Goal: Contribute content: Add original content to the website for others to see

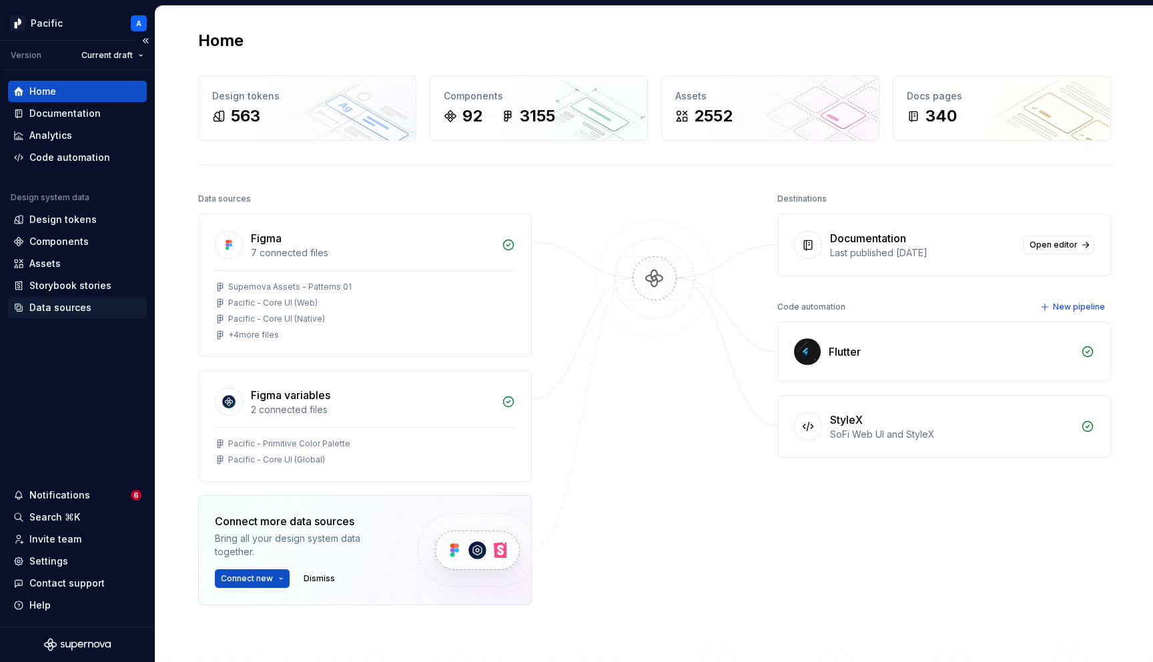
click at [68, 305] on div "Data sources" at bounding box center [60, 307] width 62 height 13
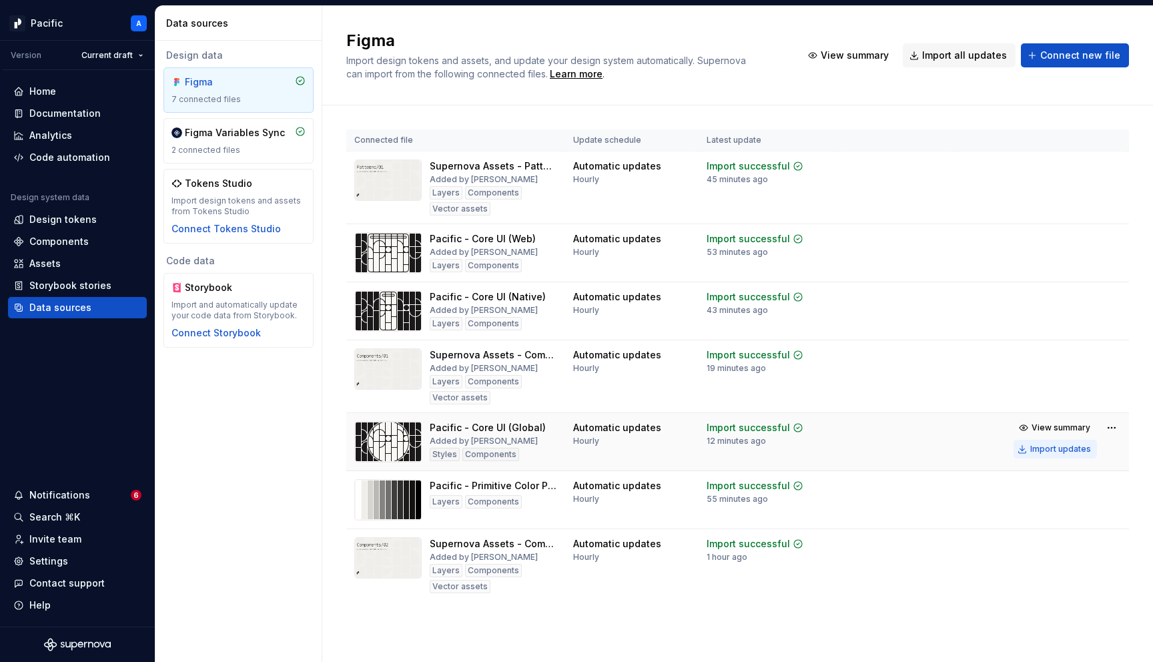
click at [1030, 447] on button "Import updates" at bounding box center [1055, 449] width 83 height 19
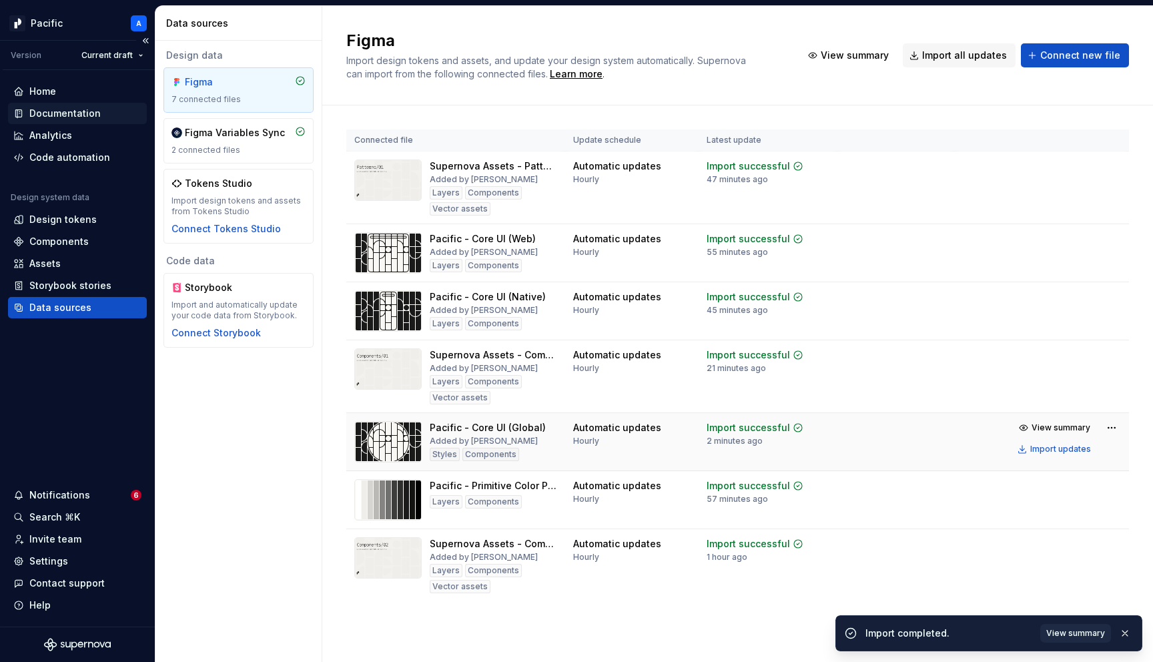
click at [70, 111] on div "Documentation" at bounding box center [64, 113] width 71 height 13
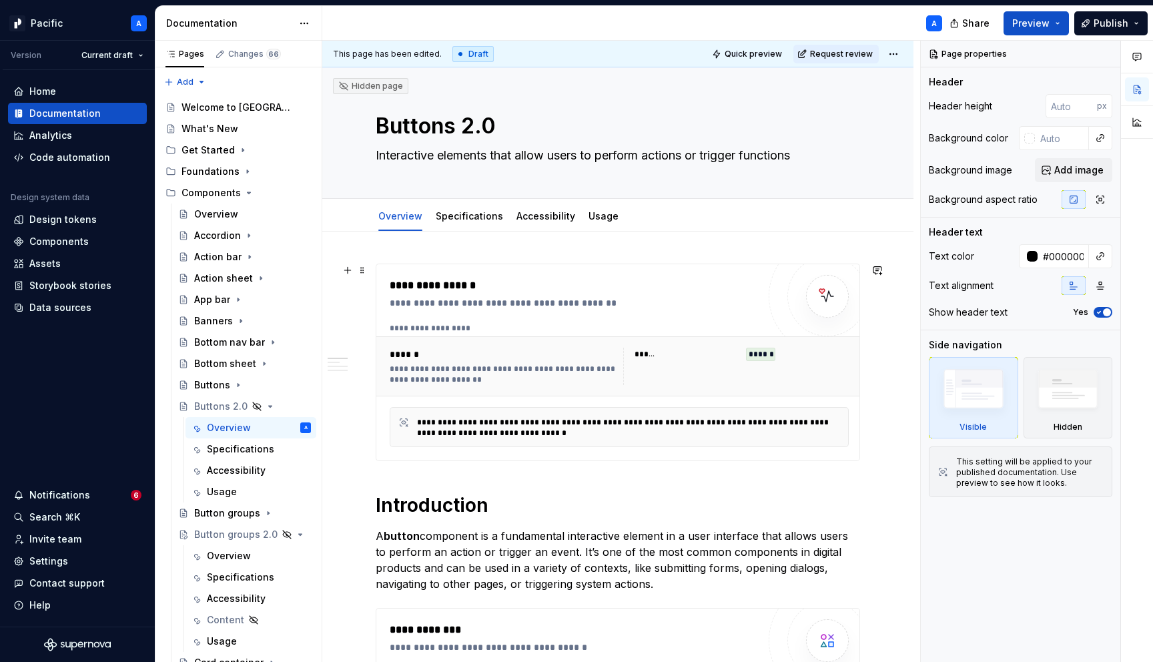
click at [590, 386] on div "**********" at bounding box center [619, 366] width 470 height 48
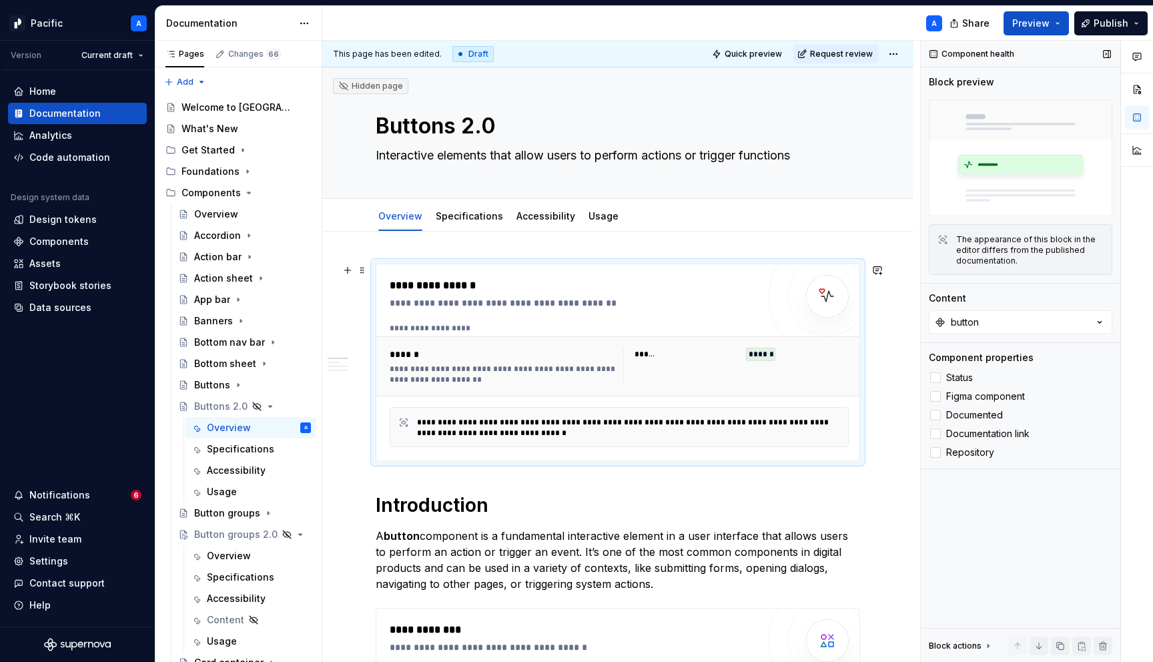
type textarea "*"
click at [1020, 320] on button "button" at bounding box center [1021, 322] width 184 height 24
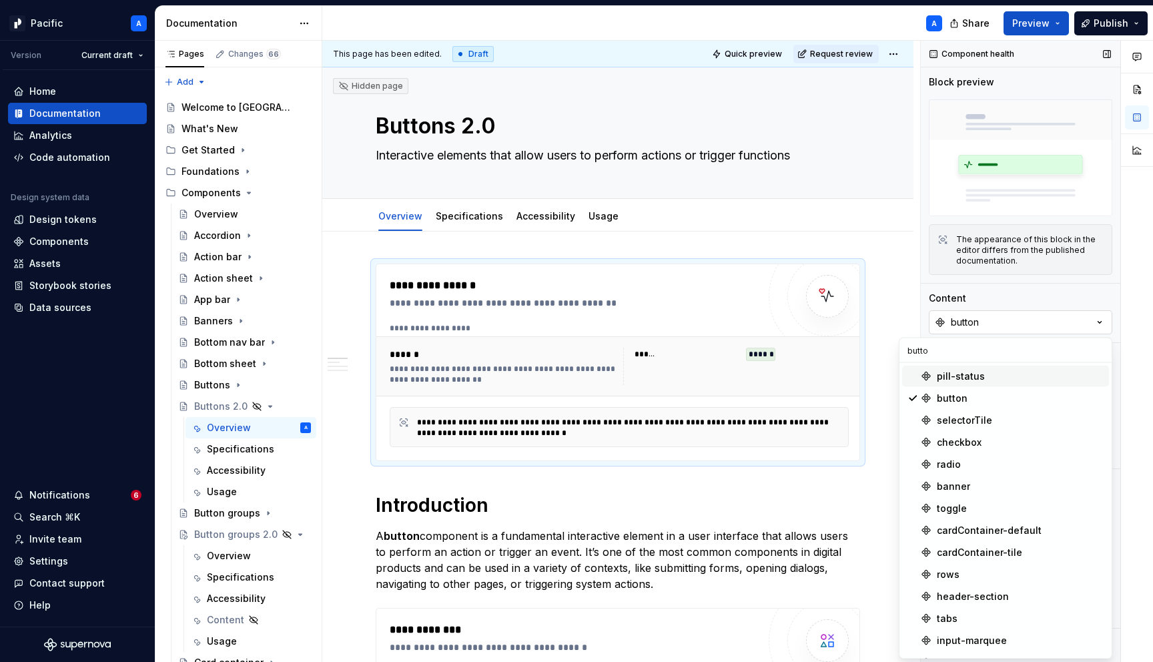
type input "button"
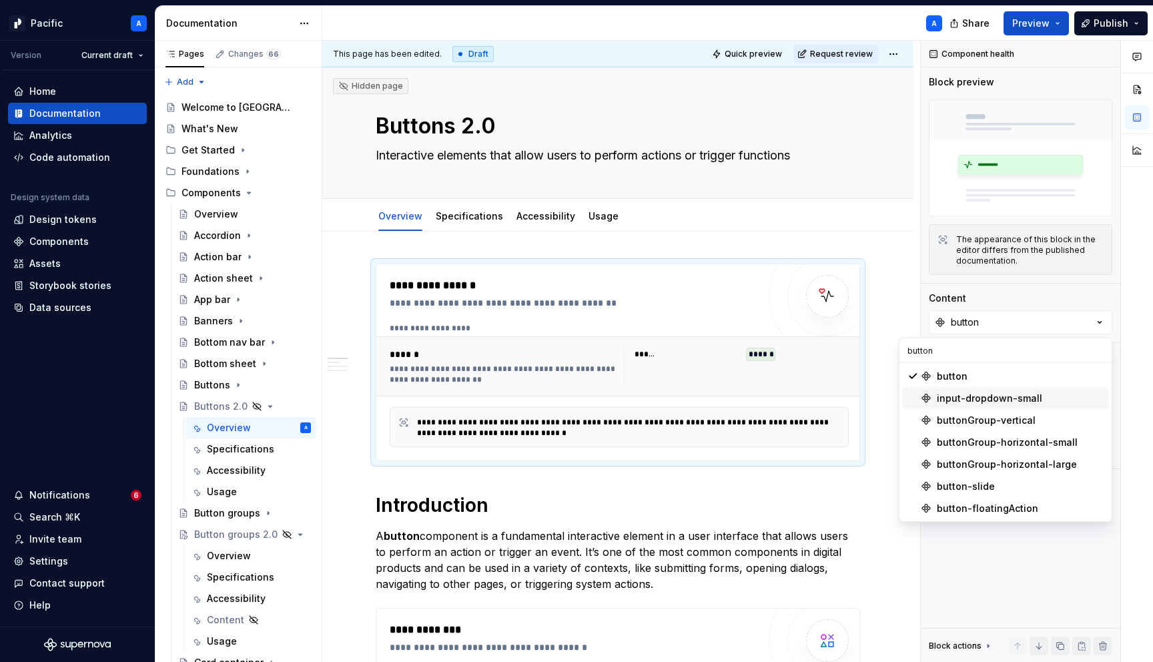
click at [936, 342] on input "button" at bounding box center [1006, 350] width 212 height 24
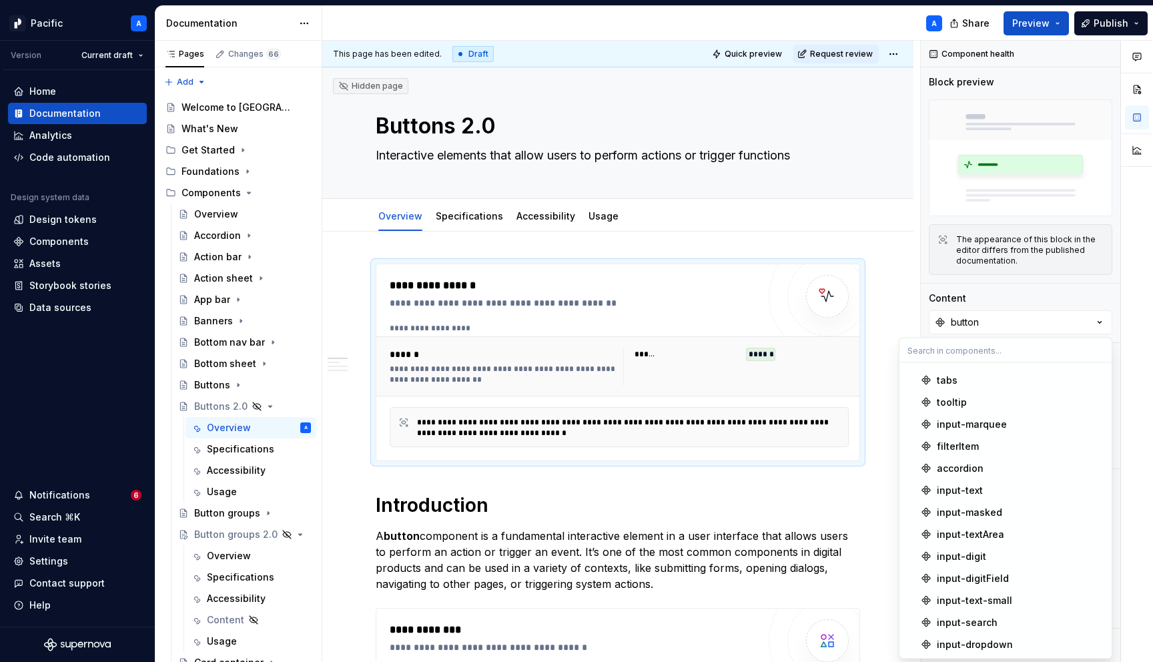
scroll to position [323, 0]
click at [559, 318] on div "**********" at bounding box center [574, 363] width 368 height 170
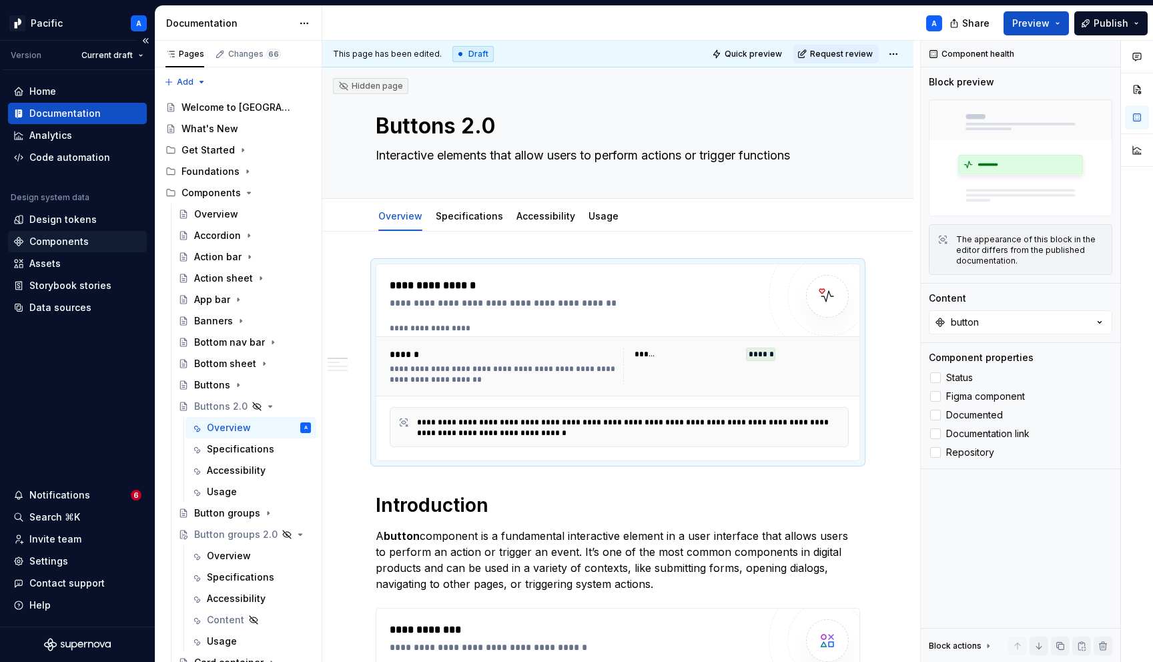
click at [77, 232] on div "Components" at bounding box center [77, 241] width 139 height 21
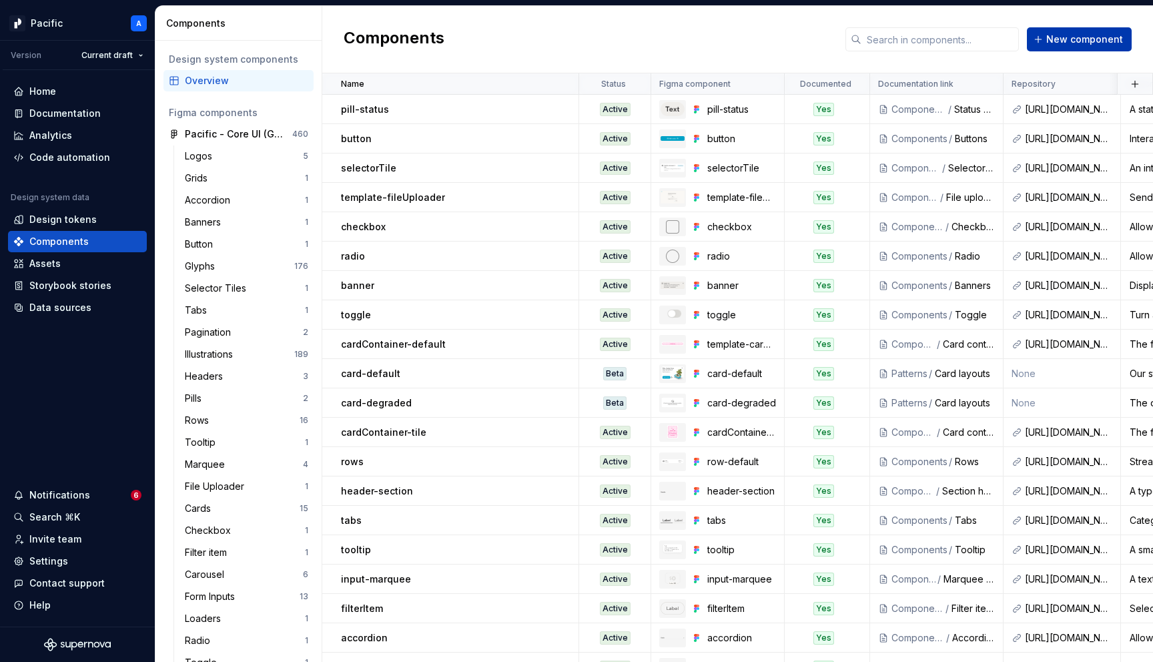
click at [1058, 36] on span "New component" at bounding box center [1084, 39] width 77 height 13
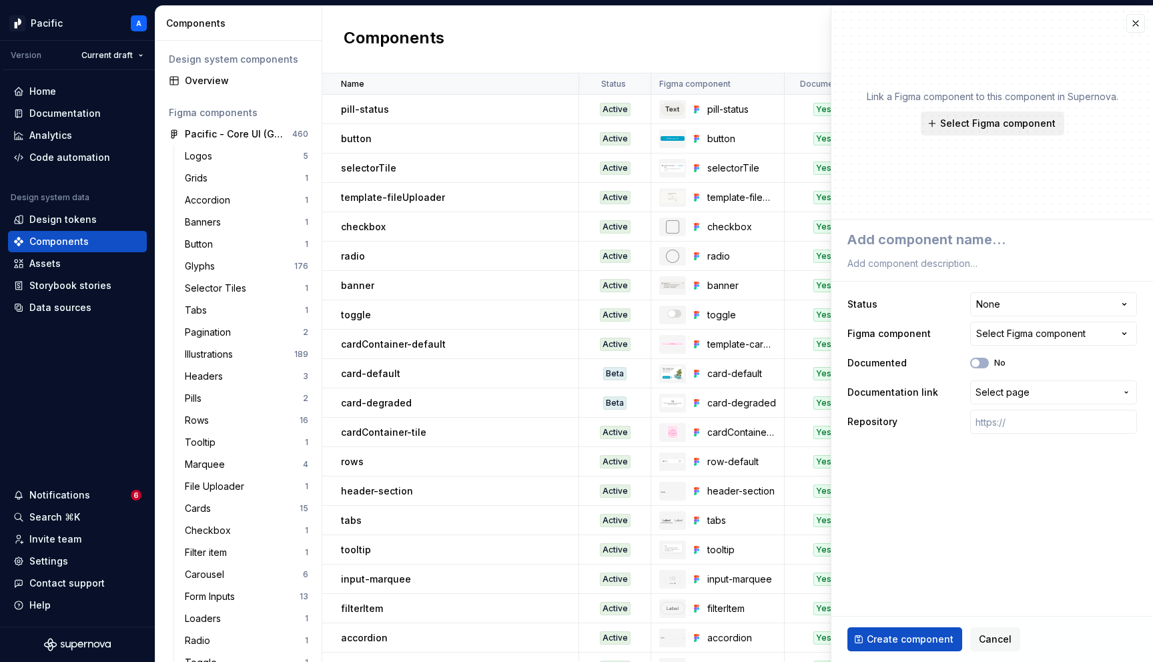
click at [984, 125] on span "Select Figma component" at bounding box center [997, 123] width 115 height 13
type textarea "*"
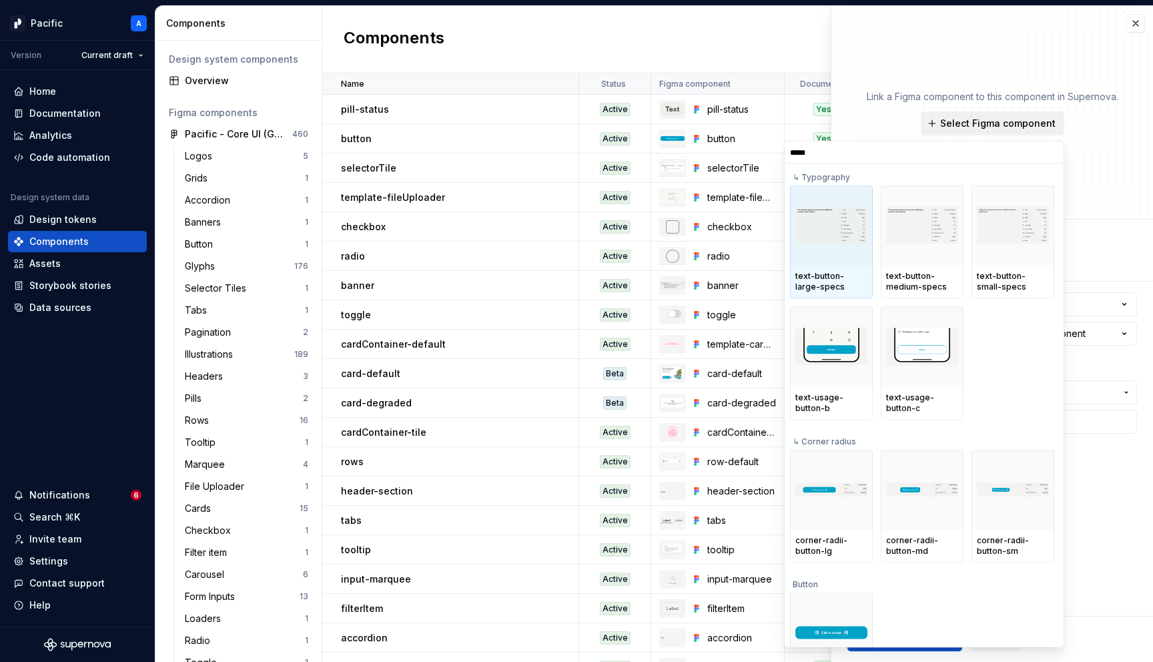
type input "******"
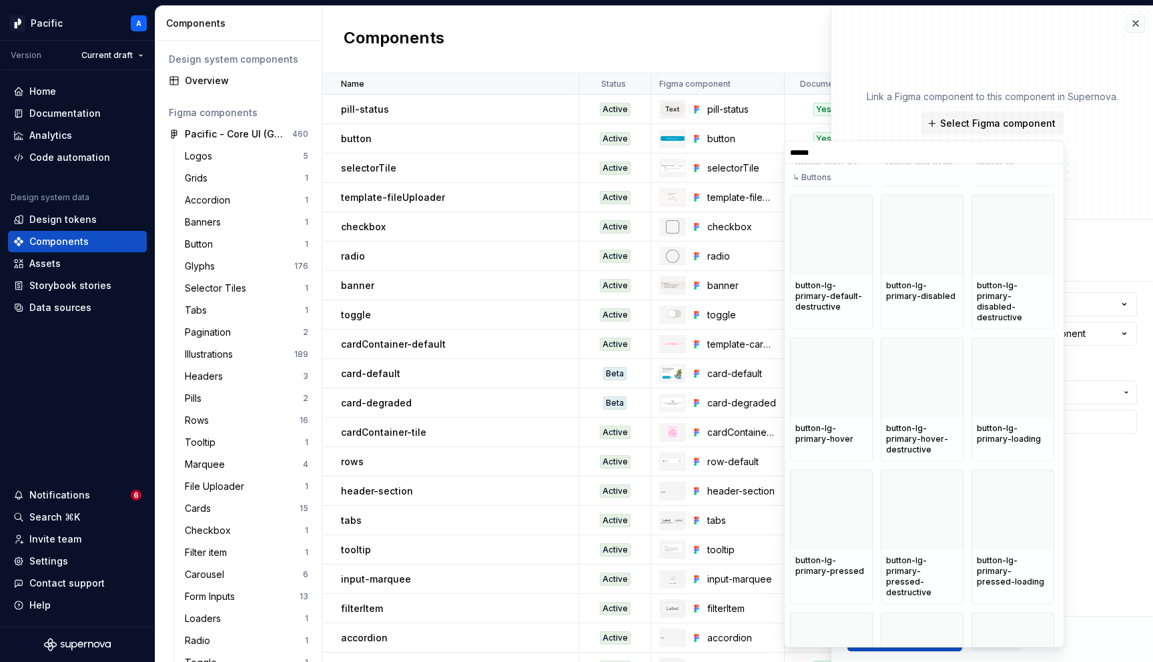
scroll to position [1083, 0]
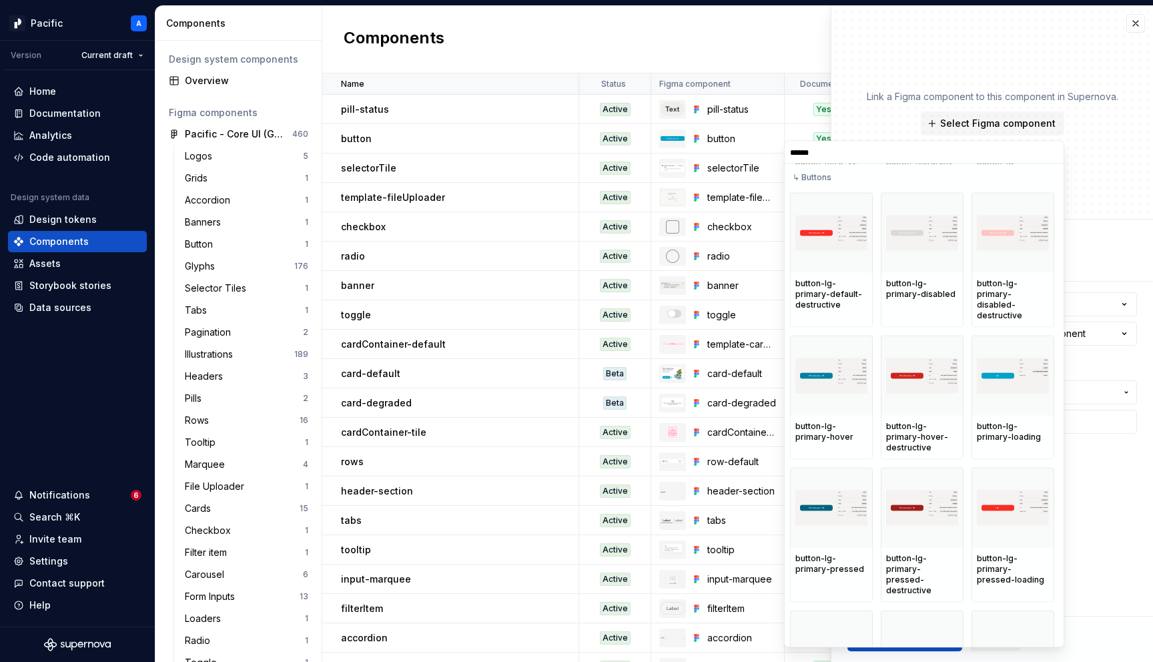
click at [1053, 153] on input "******" at bounding box center [924, 152] width 279 height 11
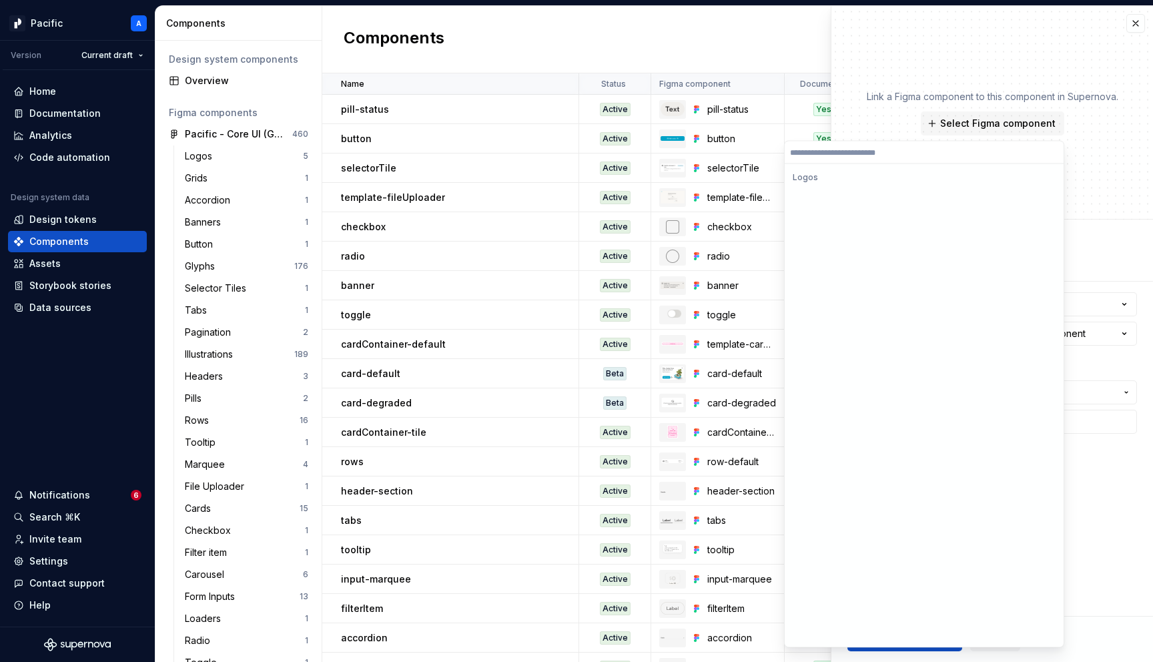
scroll to position [0, 0]
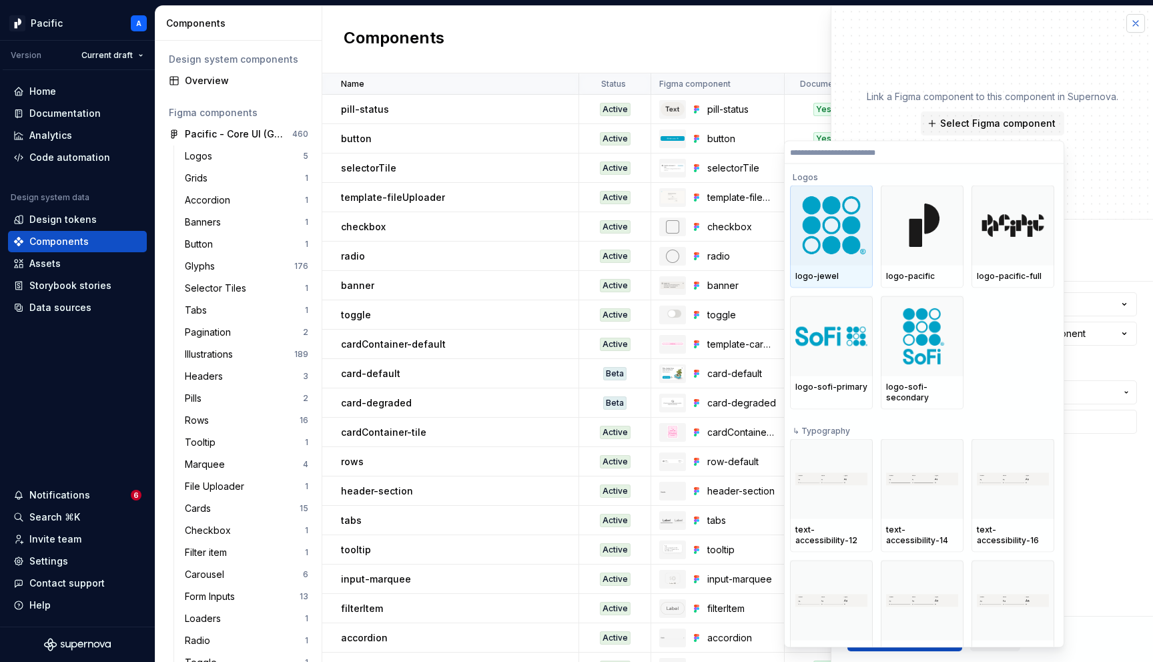
type textarea "*"
click at [1133, 29] on button "button" at bounding box center [1136, 23] width 19 height 19
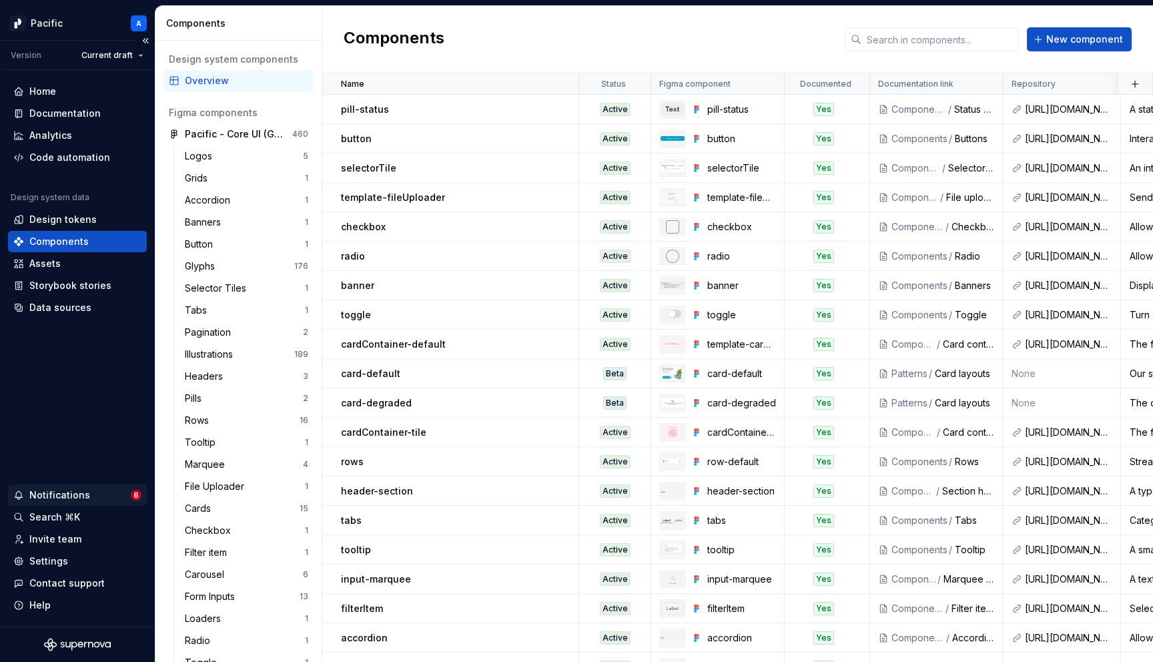
click at [51, 497] on div "Notifications" at bounding box center [59, 495] width 61 height 13
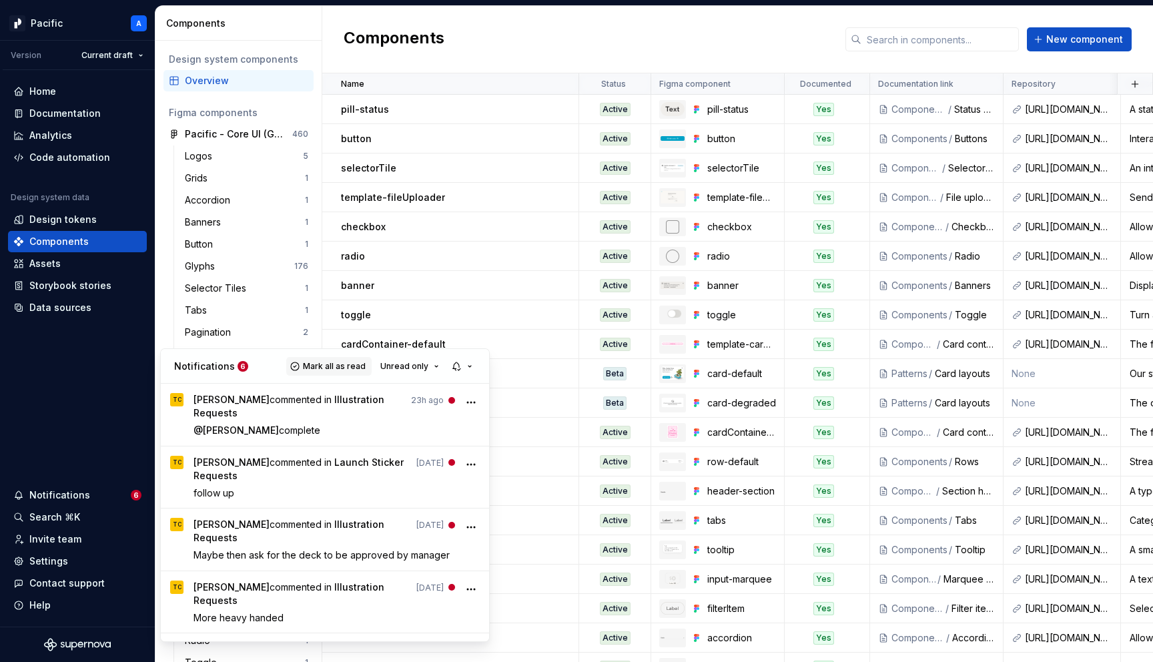
click at [346, 367] on span "Mark all as read" at bounding box center [334, 366] width 63 height 11
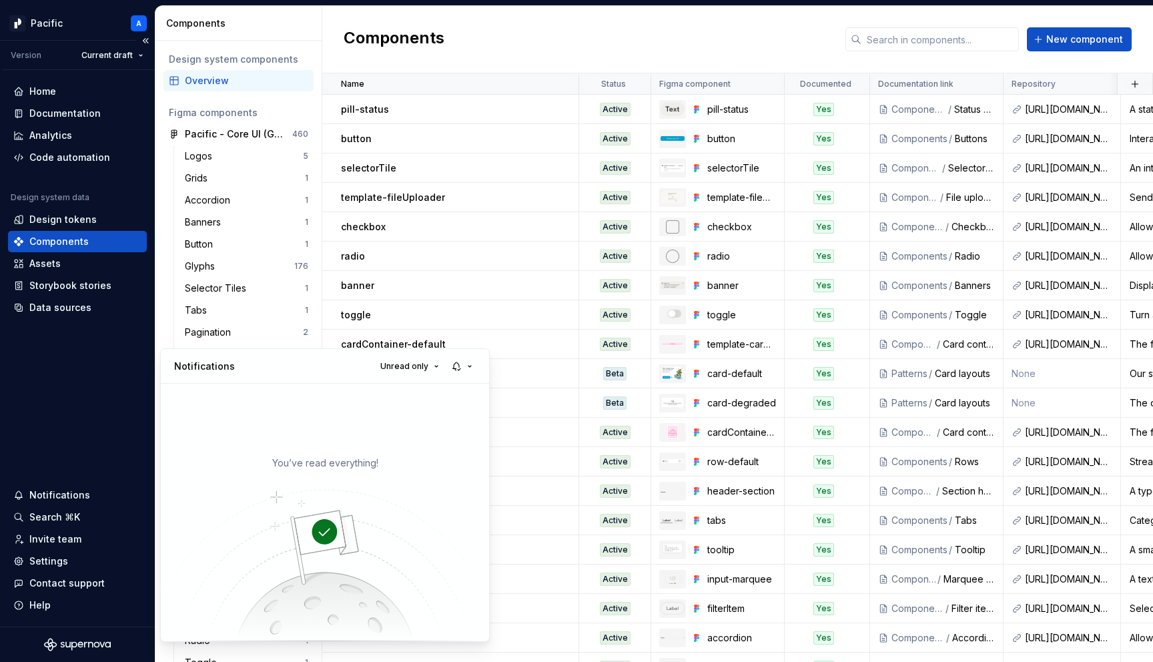
click at [91, 421] on html "Pacific A Version Current draft Home Documentation Analytics Code automation De…" at bounding box center [576, 331] width 1153 height 662
